Goal: Find specific page/section

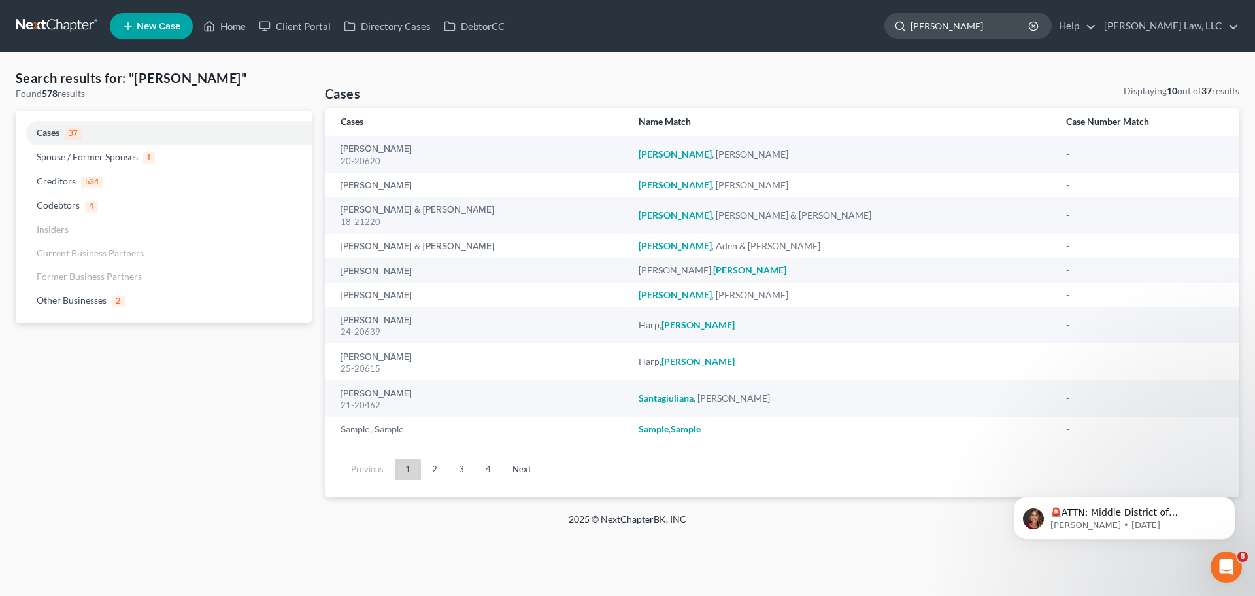
click at [920, 21] on input "[PERSON_NAME]" at bounding box center [971, 26] width 120 height 24
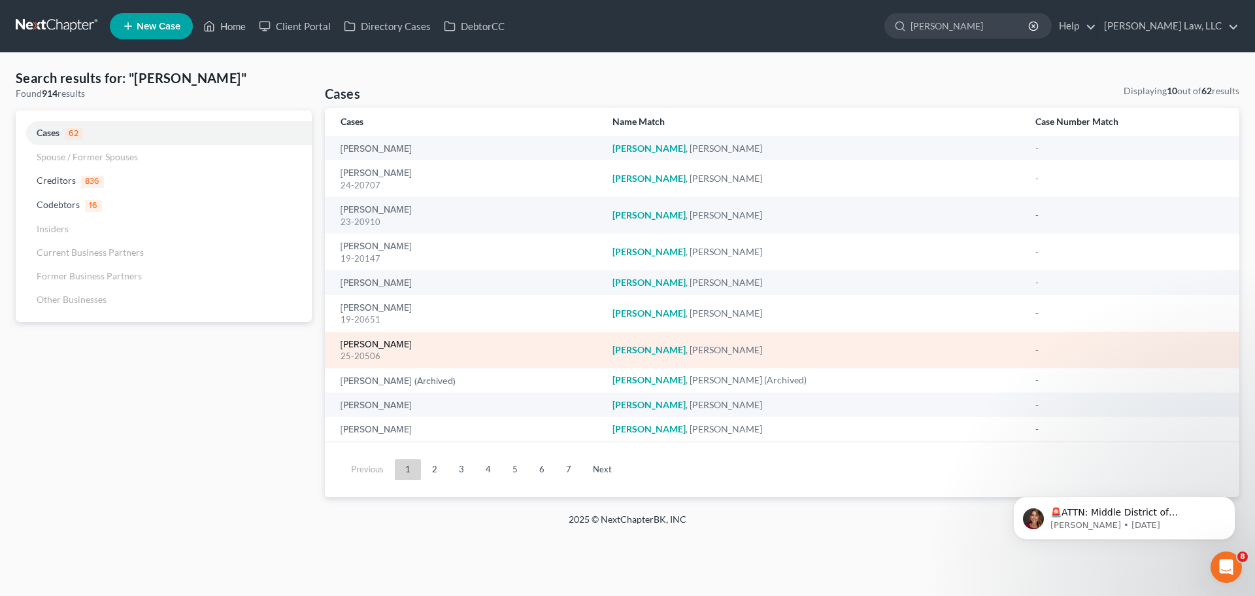
type input "[PERSON_NAME]"
click at [350, 344] on link "[PERSON_NAME]" at bounding box center [376, 344] width 71 height 9
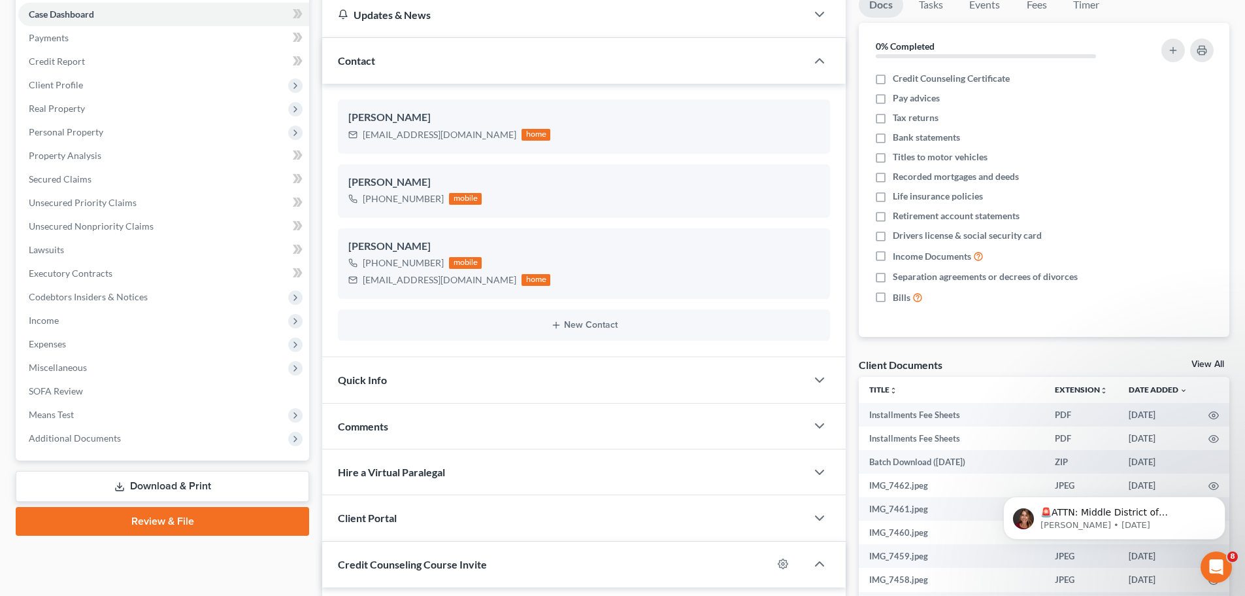
scroll to position [261, 0]
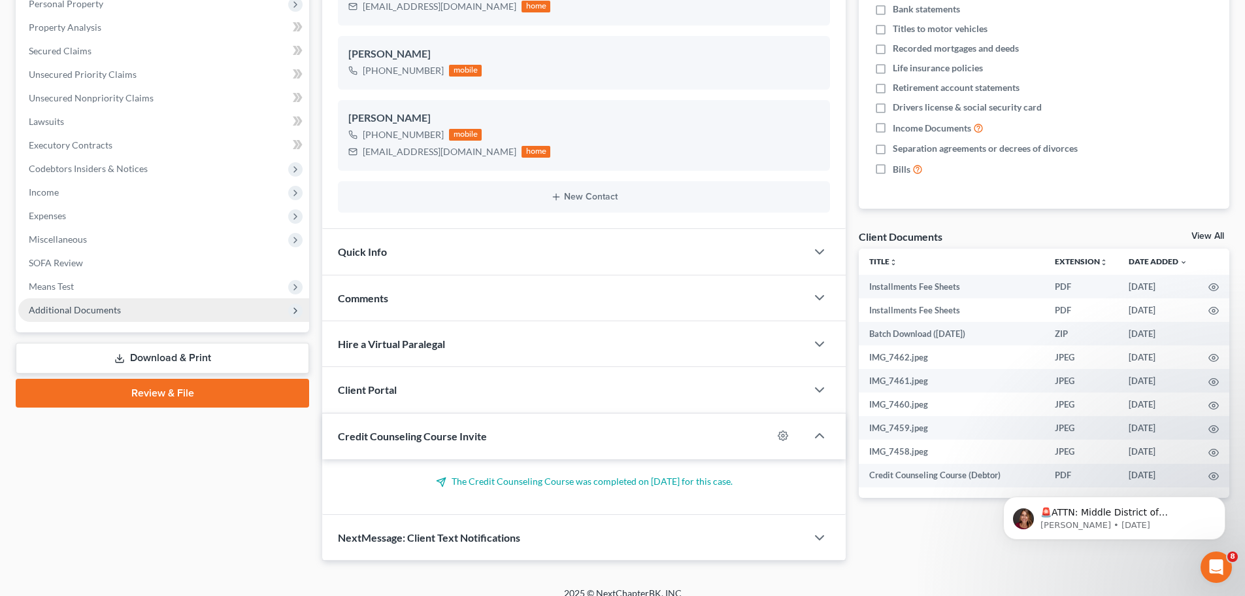
click at [69, 312] on span "Additional Documents" at bounding box center [75, 309] width 92 height 11
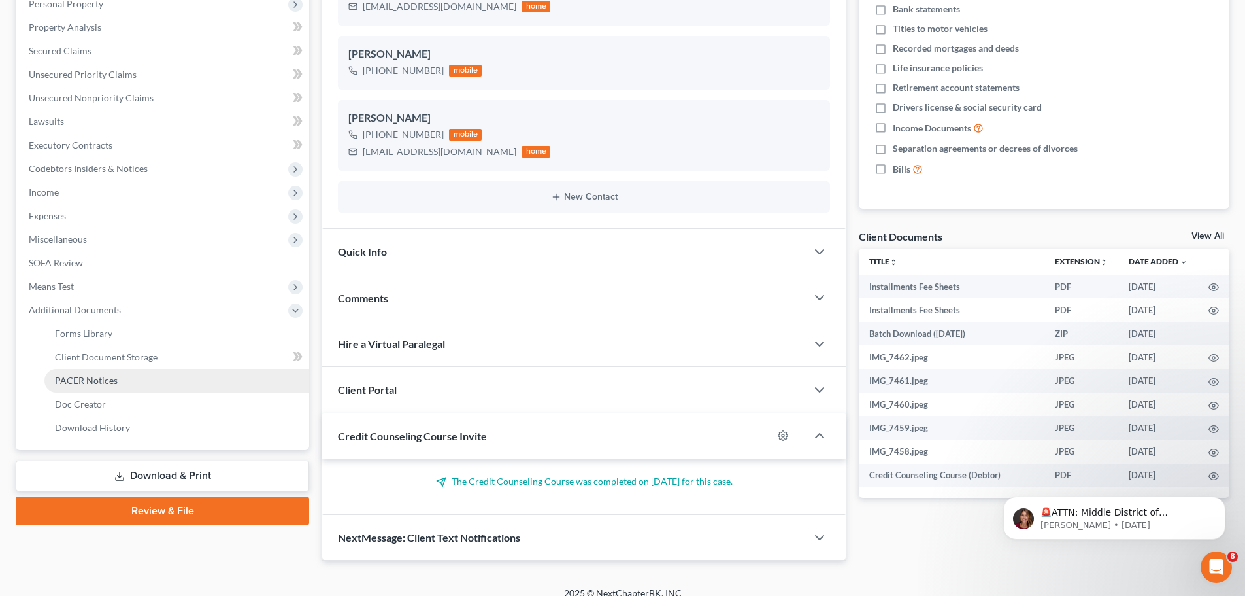
click at [70, 375] on span "PACER Notices" at bounding box center [86, 380] width 63 height 11
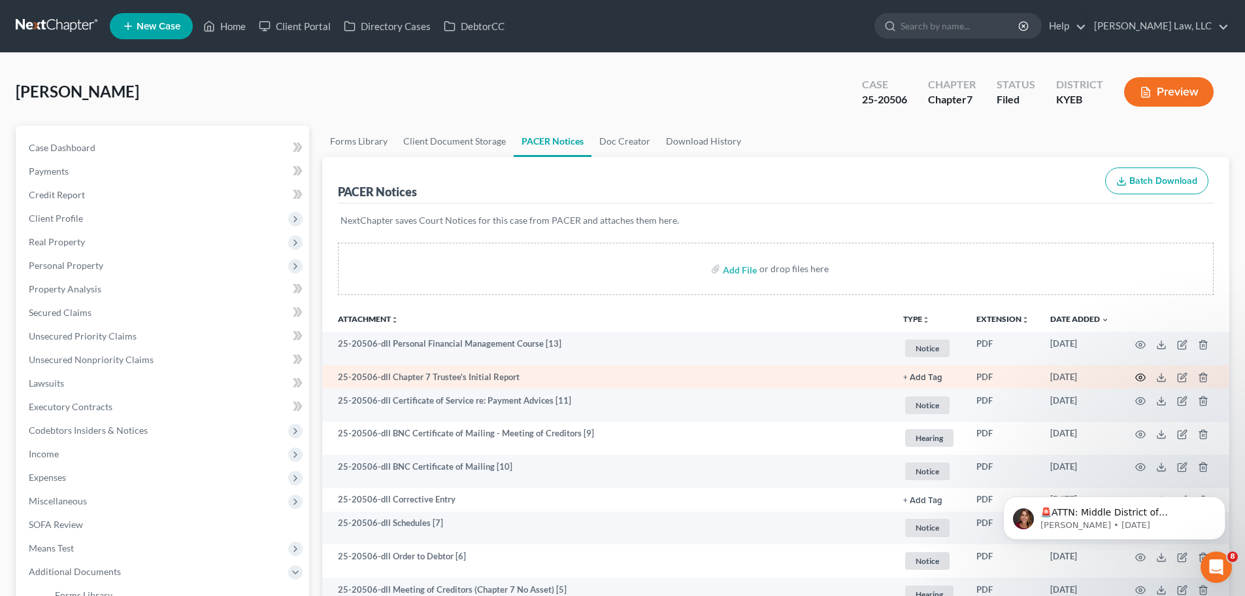
click at [1143, 376] on icon "button" at bounding box center [1140, 377] width 10 height 10
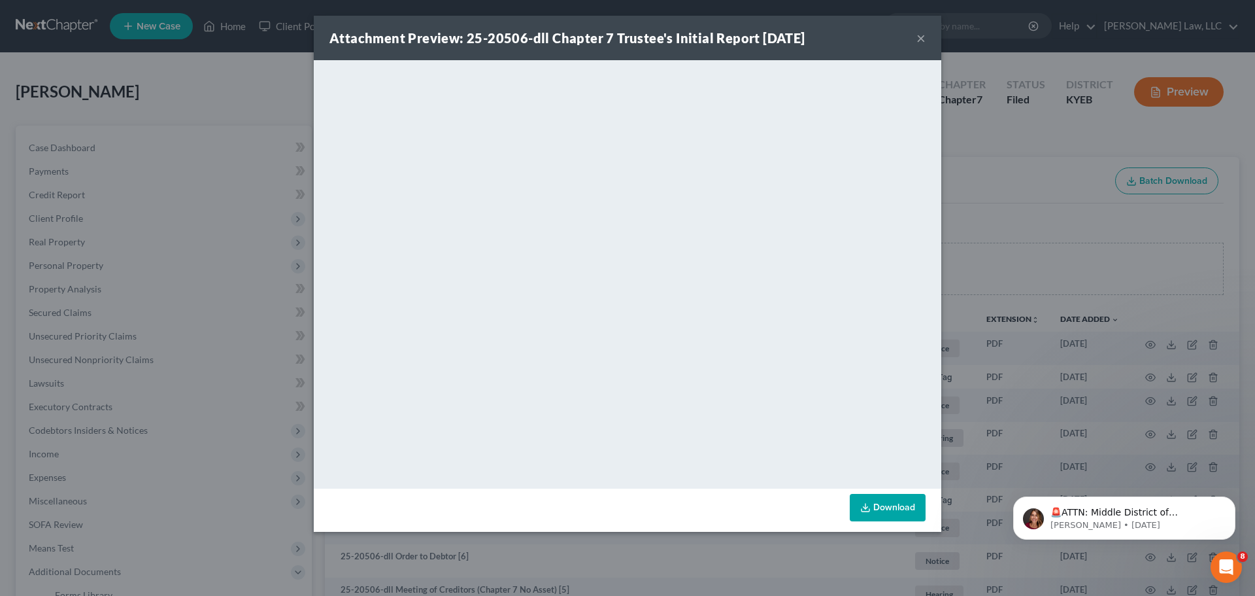
click at [921, 38] on button "×" at bounding box center [920, 38] width 9 height 16
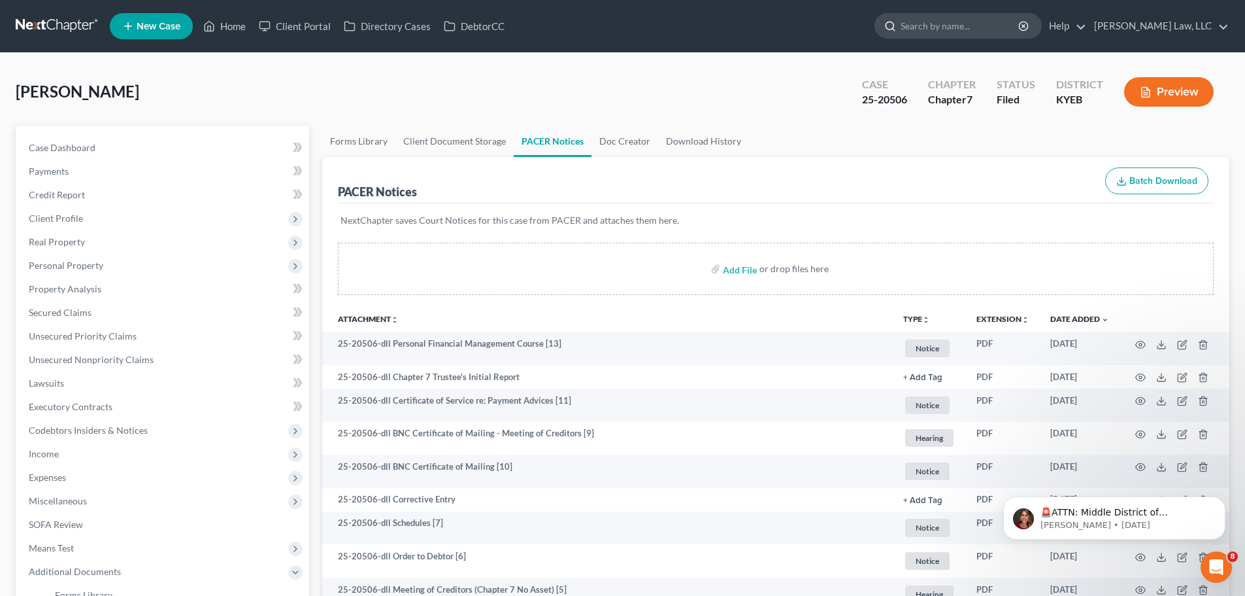
click at [915, 29] on input "search" at bounding box center [961, 26] width 120 height 24
